Goal: Information Seeking & Learning: Stay updated

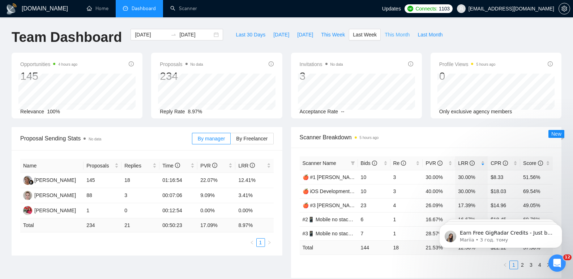
click at [387, 36] on span "This Month" at bounding box center [396, 35] width 25 height 8
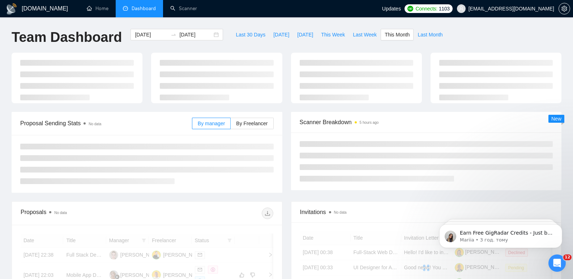
type input "[DATE]"
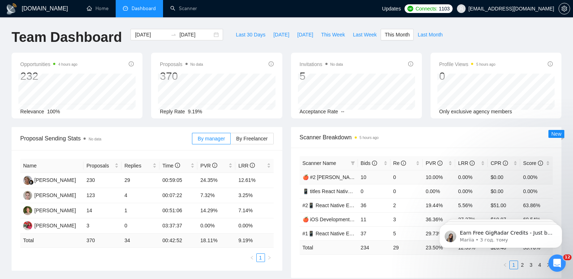
scroll to position [72, 0]
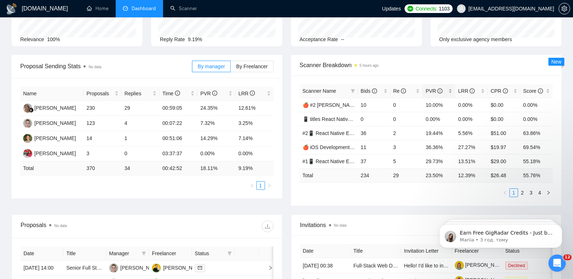
click at [449, 90] on div "PVR" at bounding box center [438, 91] width 27 height 8
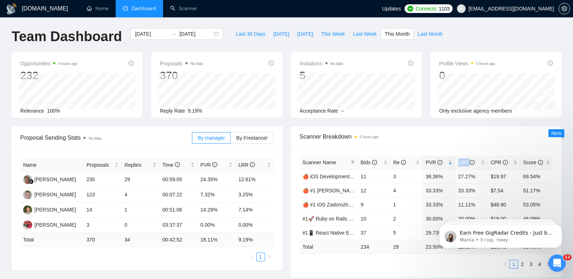
scroll to position [0, 0]
click at [288, 122] on div "Opportunities 4 hours ago 232 Relevance 100% Proposals No data 370 Reply Rate 9…" at bounding box center [286, 90] width 558 height 74
click at [285, 122] on div "Opportunities 4 hours ago 232 Relevance 100% Proposals No data 370 Reply Rate 9…" at bounding box center [286, 90] width 558 height 74
click at [286, 128] on div "Scanner Breakdown 5 hours ago Scanner Name Bids Re PVR LRR CPR Score 🍎 iOS Deve…" at bounding box center [425, 202] width 279 height 151
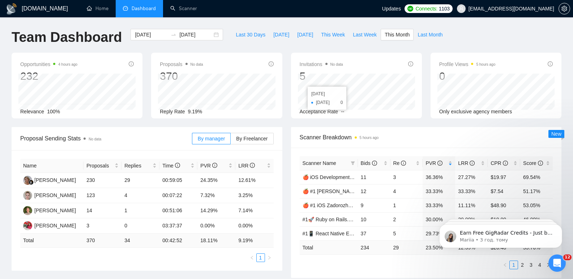
click at [286, 121] on div "Opportunities 4 hours ago 232 Relevance 100% Proposals No data 370 Reply Rate 9…" at bounding box center [286, 90] width 558 height 74
click at [286, 124] on div "Opportunities 4 hours ago 232 Relevance 100% Proposals No data 370 Reply Rate 9…" at bounding box center [286, 90] width 558 height 74
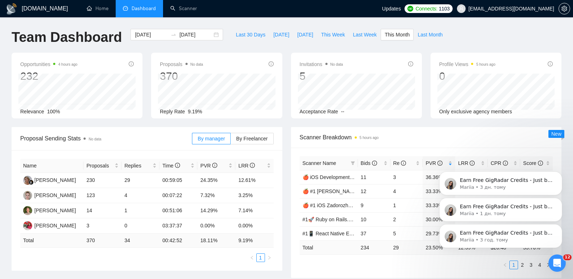
click at [558, 226] on icon "Dismiss notification" at bounding box center [559, 226] width 3 height 3
click at [559, 226] on button "Dismiss notification" at bounding box center [559, 226] width 9 height 9
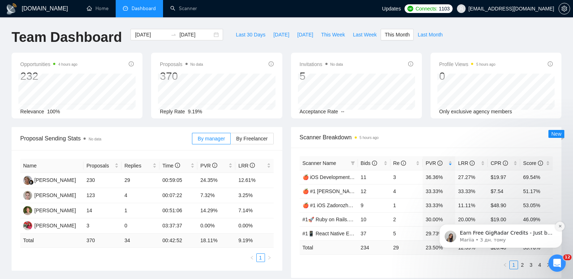
click at [562, 225] on button "Dismiss notification" at bounding box center [559, 226] width 9 height 9
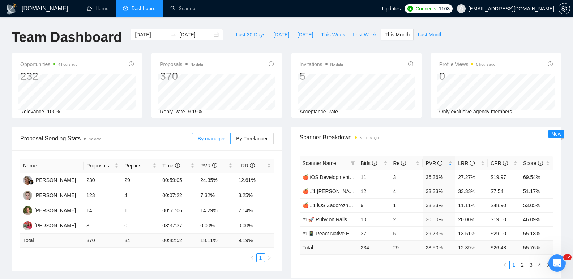
click at [286, 123] on div "Opportunities 4 hours ago 232 Relevance 100% Proposals No data 370 Reply Rate 9…" at bounding box center [286, 90] width 558 height 74
